Goal: Book appointment/travel/reservation

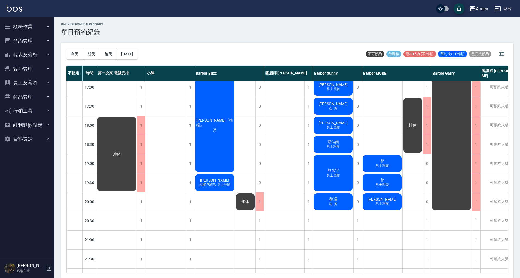
scroll to position [218, 0]
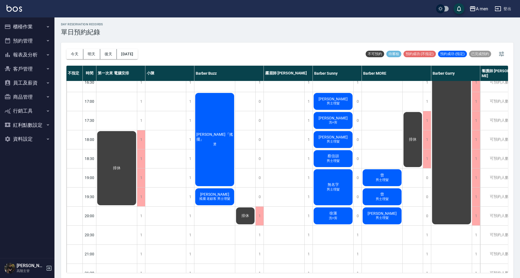
click at [318, 122] on div "[PERSON_NAME] 洗+剪" at bounding box center [333, 120] width 41 height 19
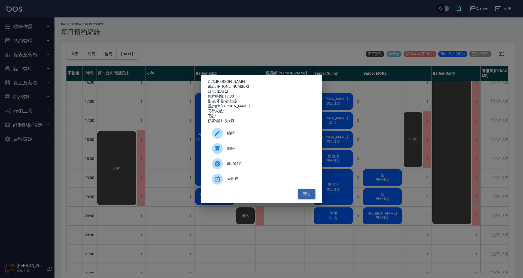
click at [307, 194] on button "關閉" at bounding box center [306, 194] width 17 height 10
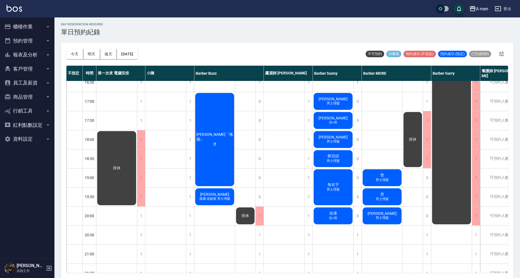
click at [342, 117] on div "[PERSON_NAME] 洗+剪" at bounding box center [333, 120] width 41 height 19
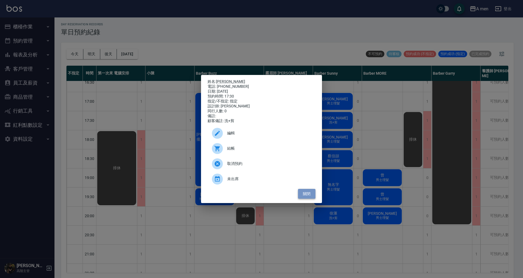
click at [311, 196] on button "關閉" at bounding box center [306, 194] width 17 height 10
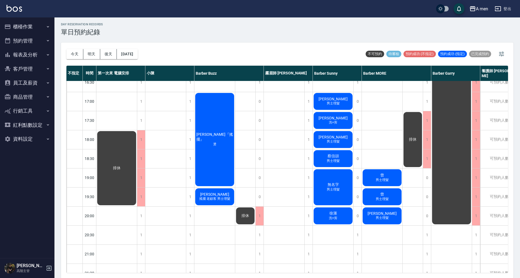
scroll to position [218, 85]
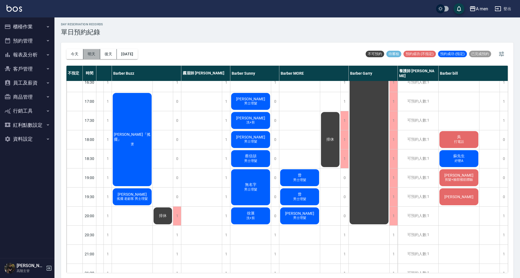
click at [93, 58] on button "明天" at bounding box center [91, 54] width 17 height 10
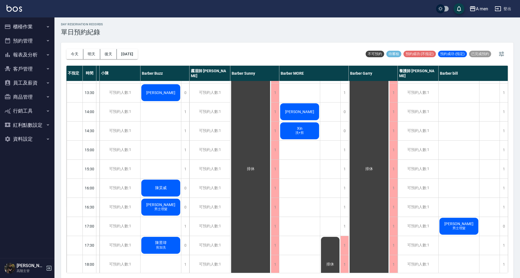
scroll to position [72, 40]
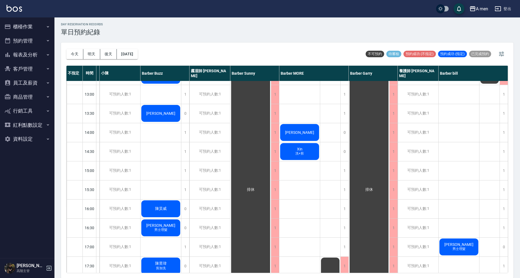
click at [304, 152] on div "Xin 洗+剪" at bounding box center [299, 151] width 41 height 19
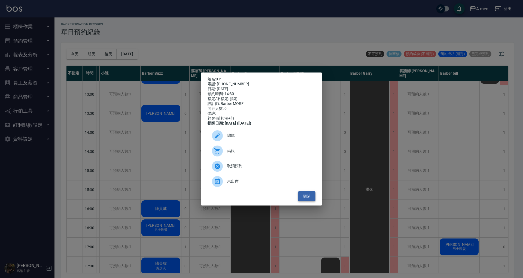
drag, startPoint x: 310, startPoint y: 200, endPoint x: 313, endPoint y: 198, distance: 2.9
click at [309, 200] on button "關閉" at bounding box center [306, 196] width 17 height 10
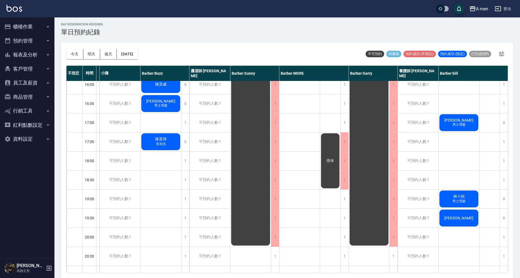
scroll to position [254, 38]
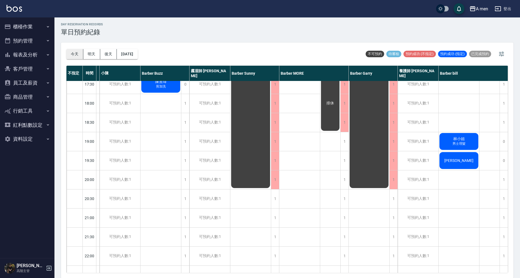
click at [77, 52] on button "今天" at bounding box center [74, 54] width 17 height 10
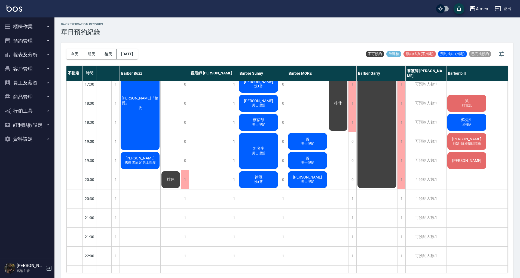
scroll to position [254, 85]
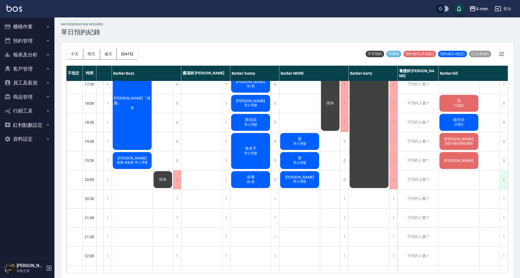
click at [504, 175] on div "1" at bounding box center [503, 179] width 8 height 19
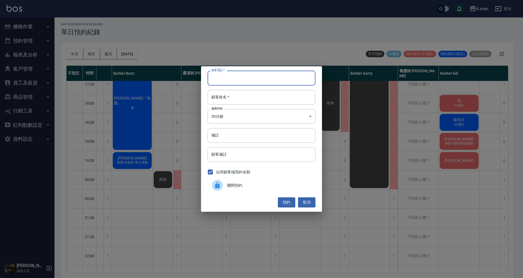
click at [273, 82] on input "顧客電話   *" at bounding box center [261, 77] width 108 height 15
type input "0920623685"
click at [231, 94] on input "顧客姓名   *" at bounding box center [261, 97] width 108 height 15
type input "5"
click at [240, 96] on input "5" at bounding box center [261, 97] width 108 height 15
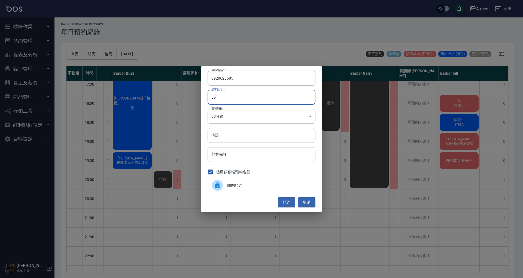
type input "5"
type input "張先生"
click at [289, 199] on button "預約" at bounding box center [286, 202] width 17 height 10
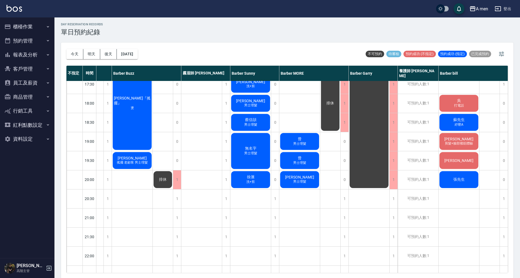
click at [456, 180] on span "張先生" at bounding box center [459, 179] width 14 height 5
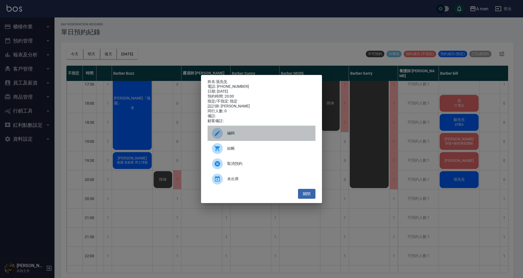
click at [235, 132] on div "編輯" at bounding box center [261, 132] width 108 height 15
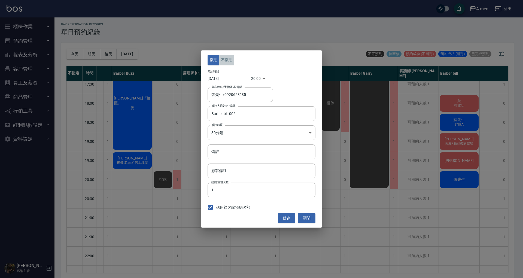
click at [223, 59] on button "不指定" at bounding box center [226, 60] width 15 height 11
click at [288, 217] on button "儲存" at bounding box center [286, 218] width 17 height 10
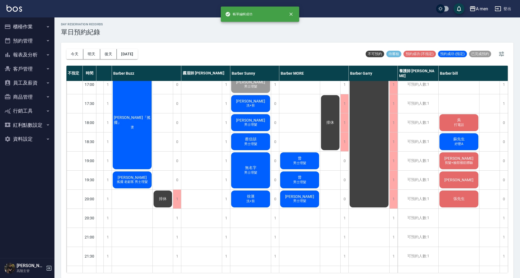
scroll to position [218, 82]
